Goal: Information Seeking & Learning: Learn about a topic

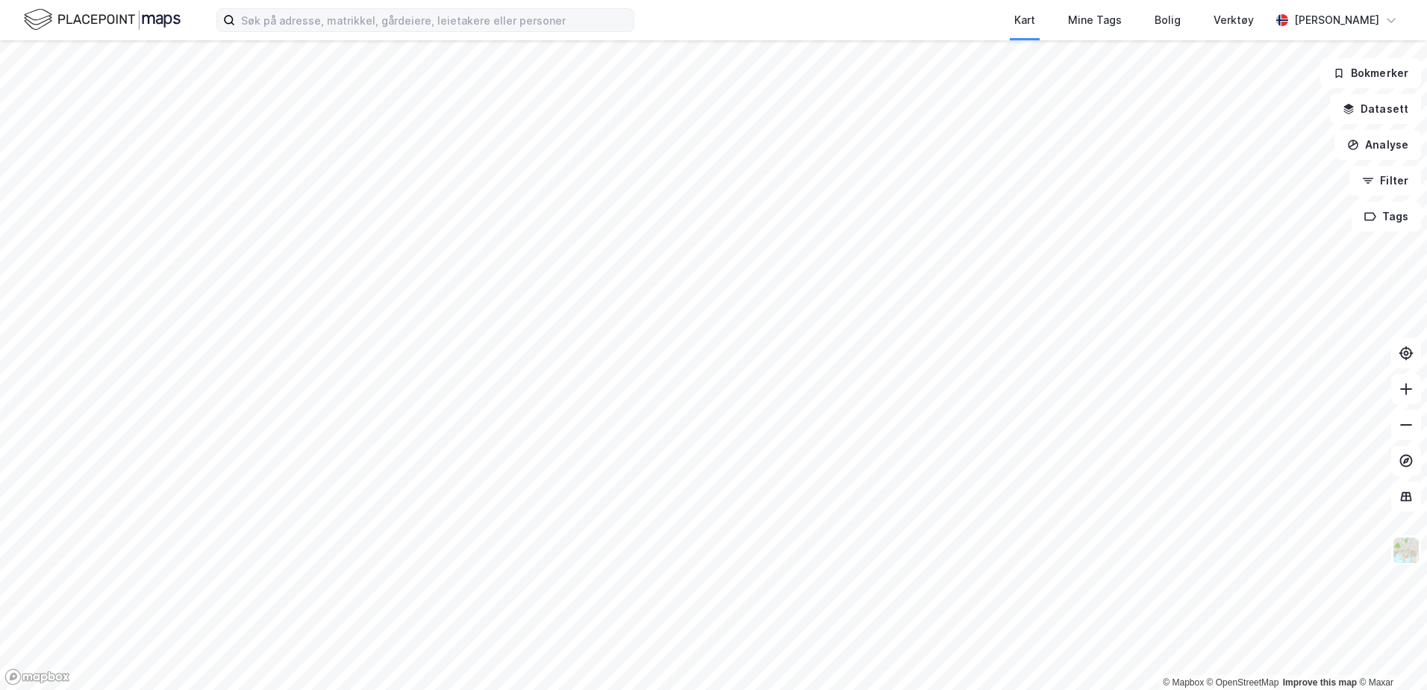
drag, startPoint x: 367, startPoint y: 6, endPoint x: 366, endPoint y: 18, distance: 12.0
click at [370, 9] on div "Kart Mine Tags Bolig Verktøy [PERSON_NAME]" at bounding box center [713, 20] width 1427 height 40
click at [366, 18] on input at bounding box center [434, 20] width 399 height 22
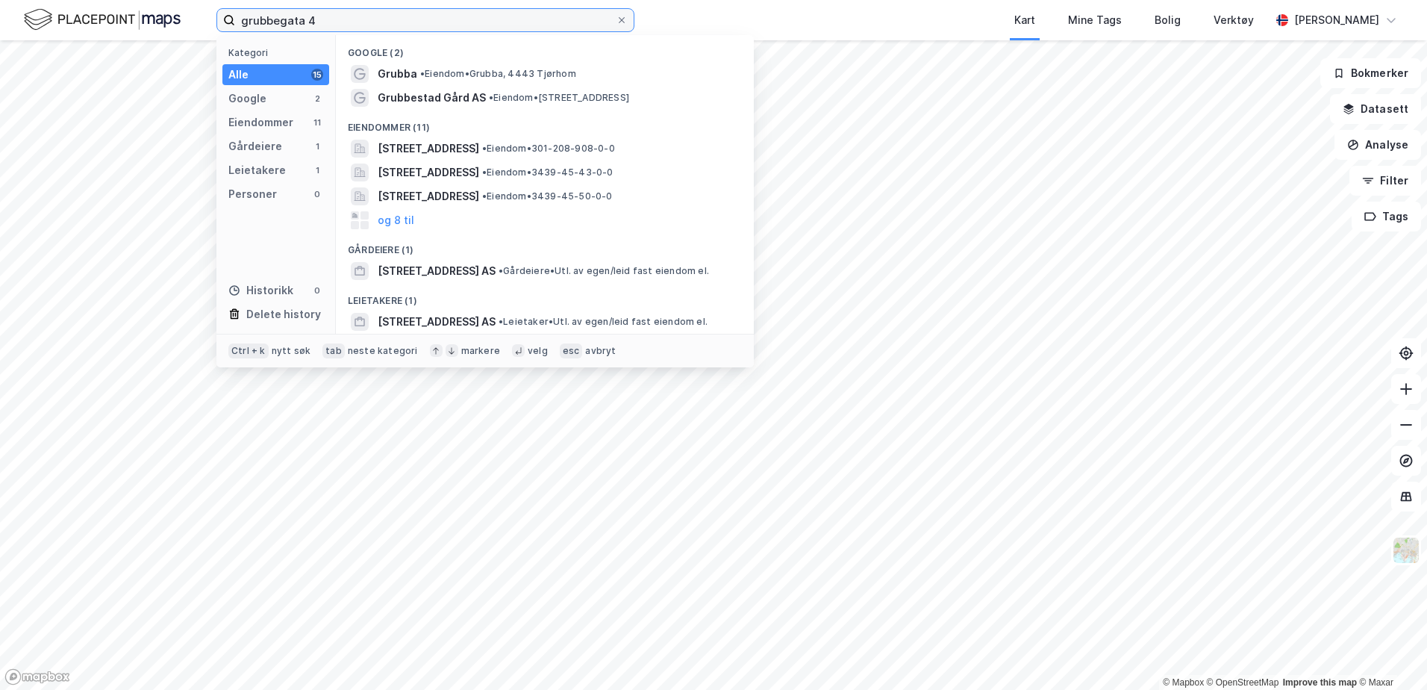
type input "grubbegata 4"
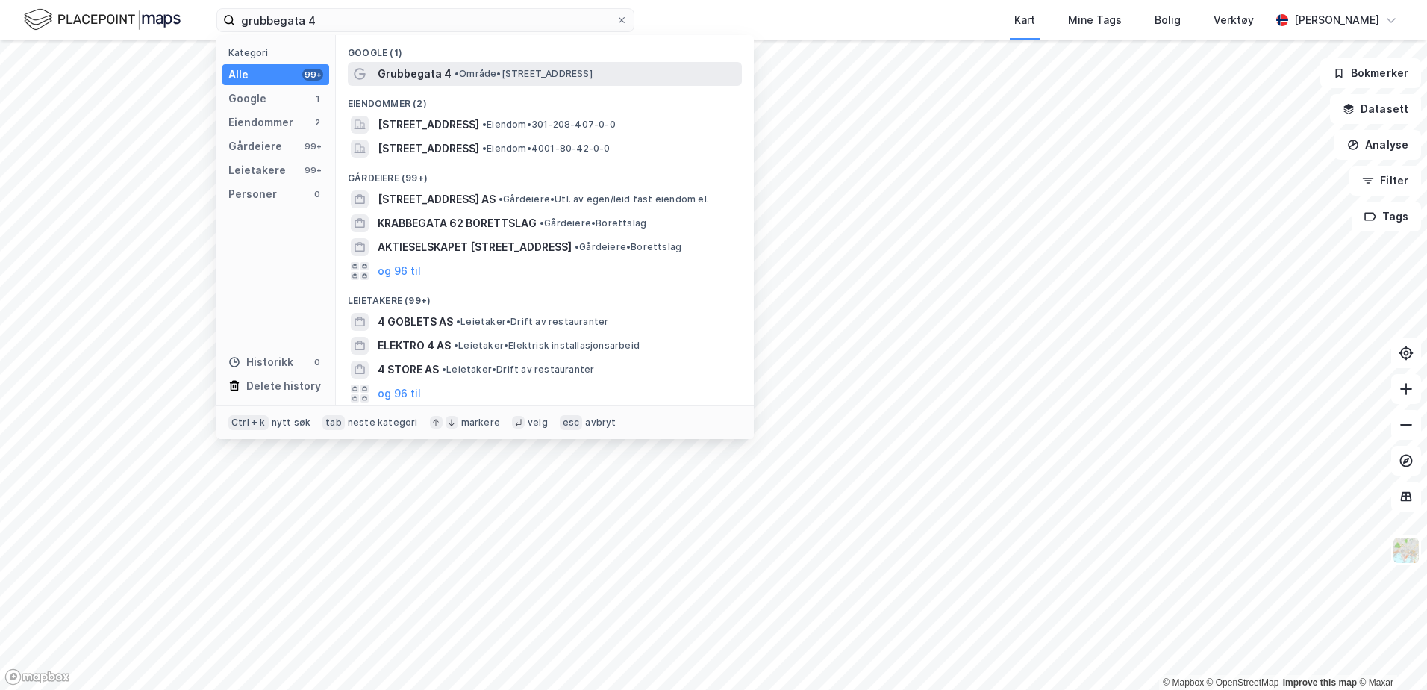
click at [407, 81] on span "Grubbegata 4" at bounding box center [415, 74] width 74 height 18
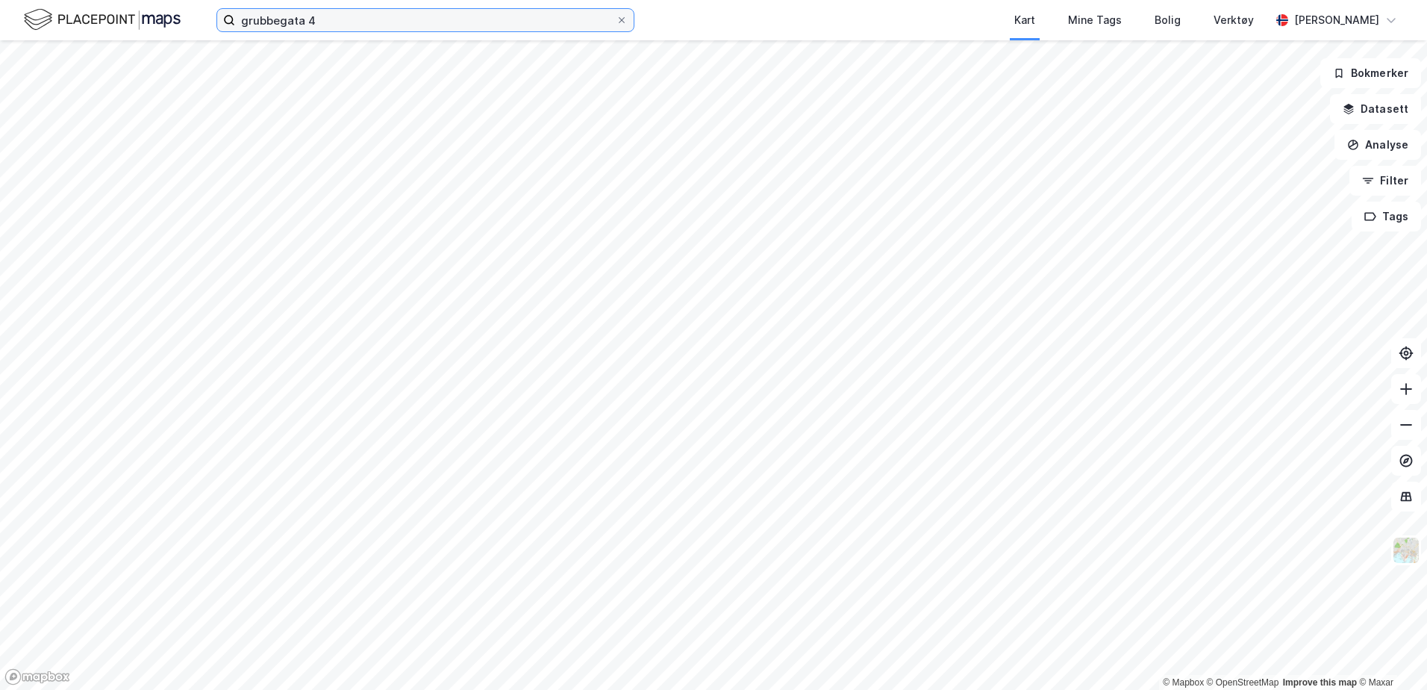
click at [325, 20] on input "grubbegata 4" at bounding box center [425, 20] width 381 height 22
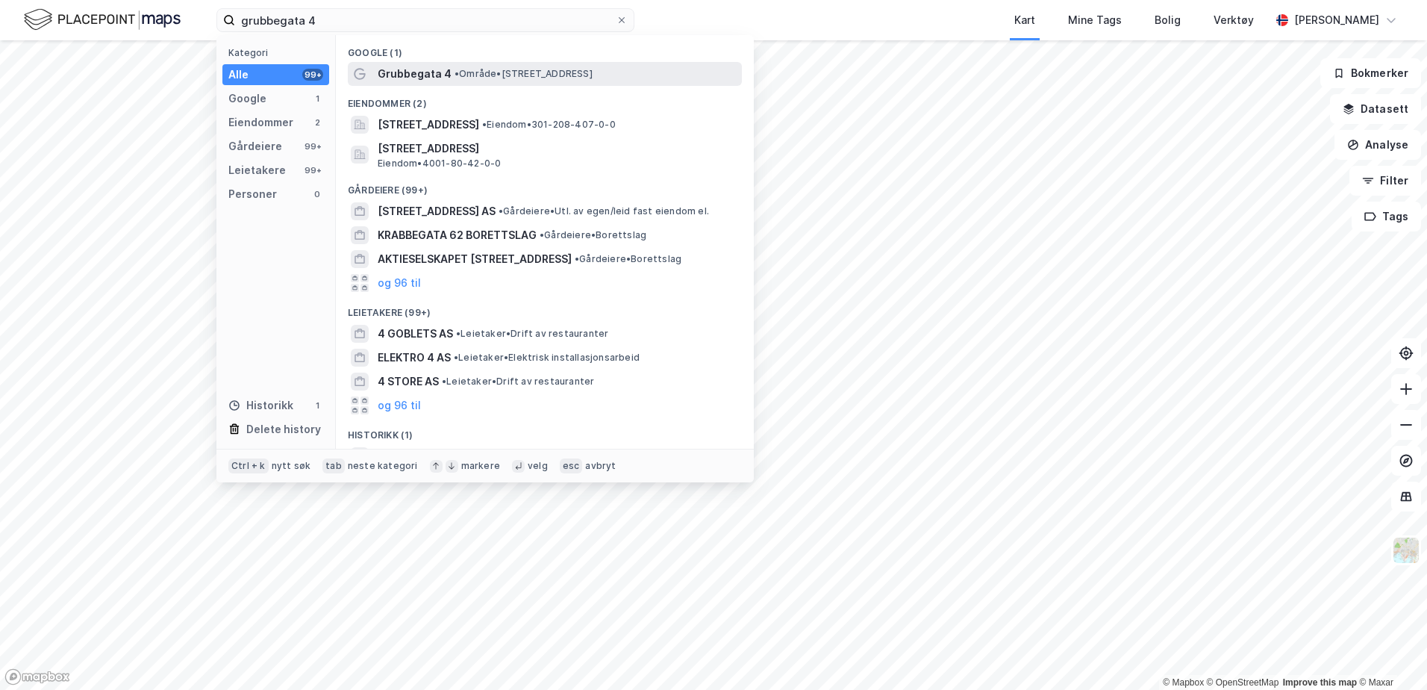
click at [462, 69] on span "• Område • [STREET_ADDRESS]" at bounding box center [524, 74] width 138 height 12
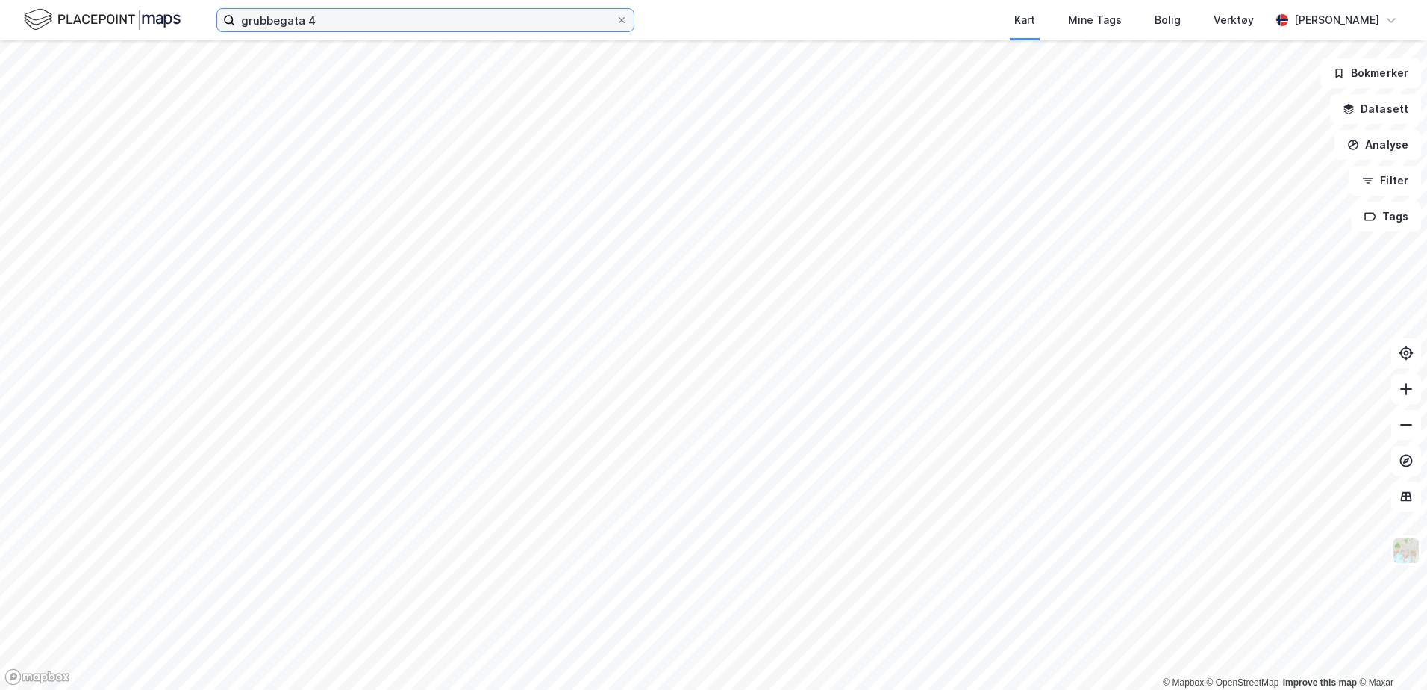
click at [396, 16] on input "grubbegata 4" at bounding box center [425, 20] width 381 height 22
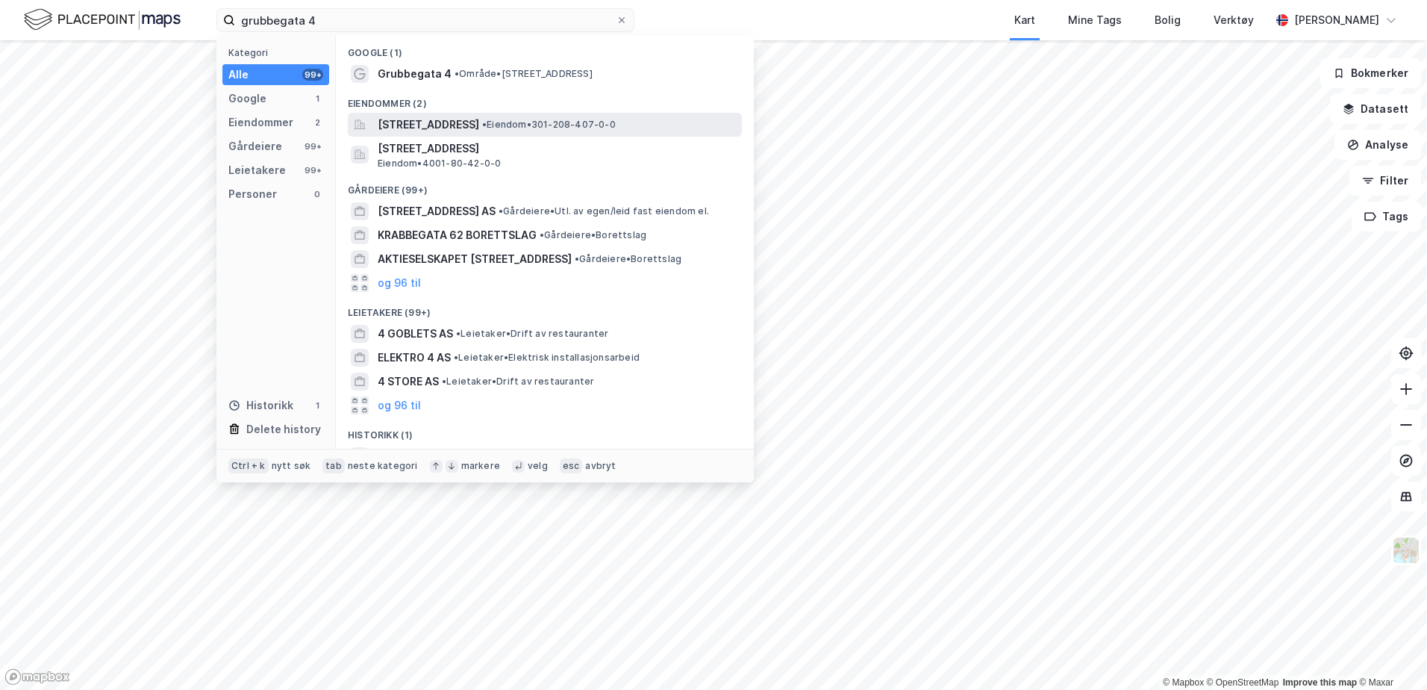
click at [449, 121] on span "[STREET_ADDRESS]" at bounding box center [429, 125] width 102 height 18
